Goal: Information Seeking & Learning: Learn about a topic

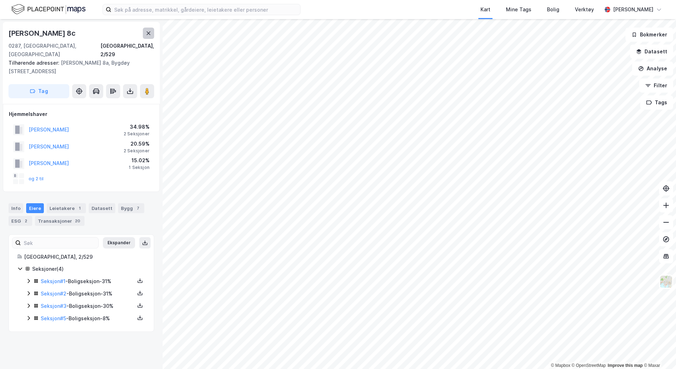
click at [148, 35] on icon at bounding box center [149, 33] width 6 height 6
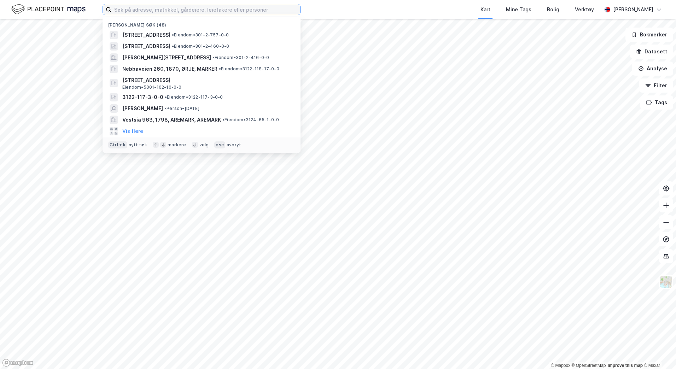
click at [238, 10] on input at bounding box center [205, 9] width 189 height 11
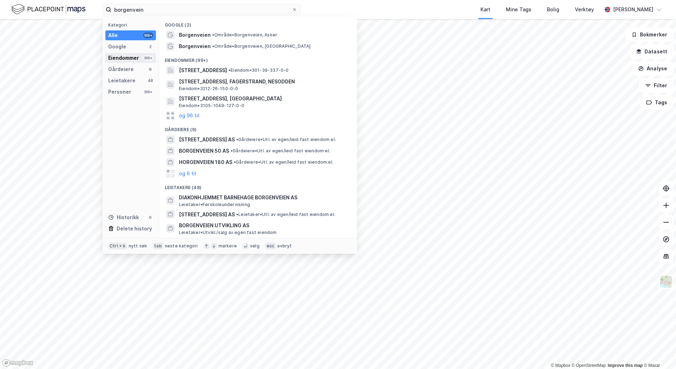
click at [129, 57] on div "Eiendommer" at bounding box center [123, 58] width 31 height 8
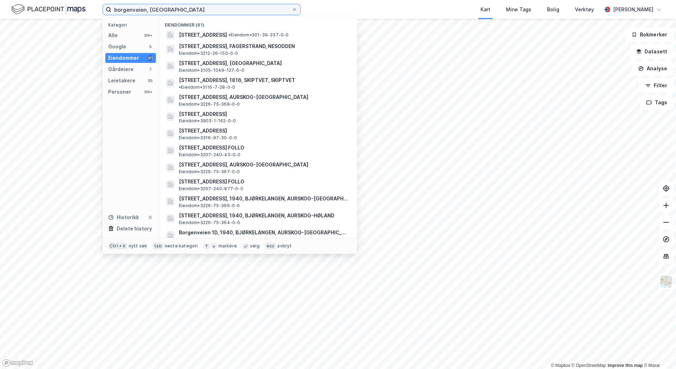
type input "borgenveien, [GEOGRAPHIC_DATA]"
click at [116, 57] on div "Eiendommer" at bounding box center [123, 58] width 31 height 8
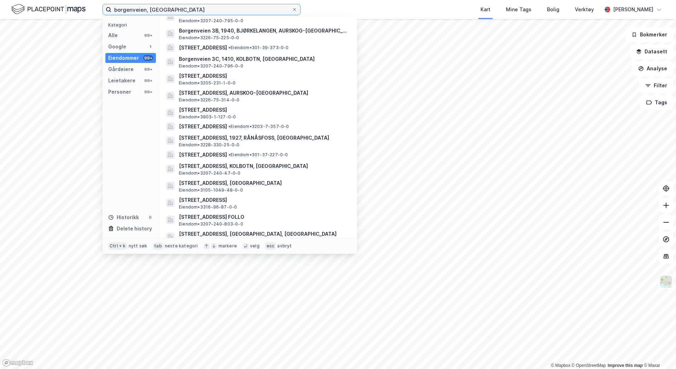
scroll to position [511, 0]
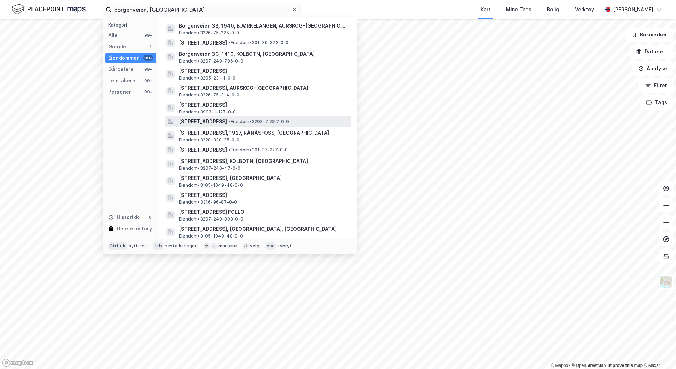
click at [227, 117] on span "[STREET_ADDRESS]" at bounding box center [203, 121] width 48 height 8
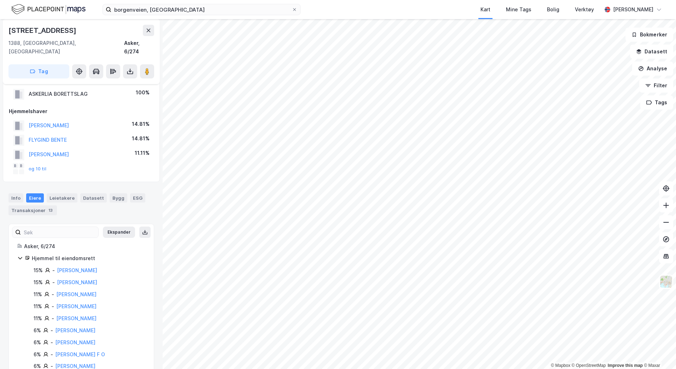
scroll to position [5, 0]
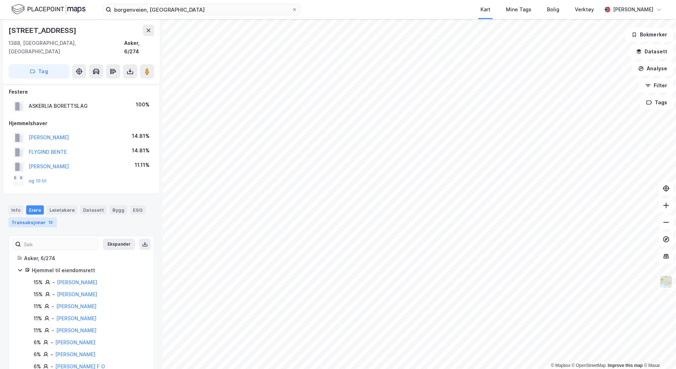
click at [32, 217] on div "Transaksjoner 13" at bounding box center [32, 222] width 48 height 10
